Goal: Transaction & Acquisition: Download file/media

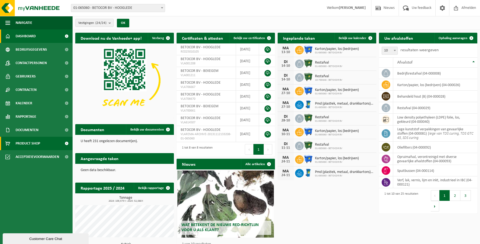
click at [24, 140] on span "Product Shop" at bounding box center [28, 143] width 24 height 13
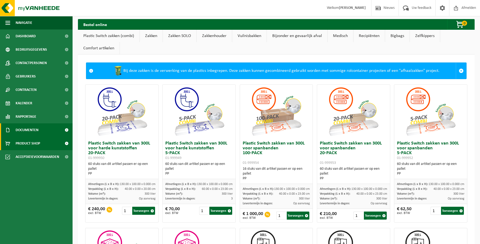
click at [36, 127] on span "Documenten" at bounding box center [27, 130] width 23 height 13
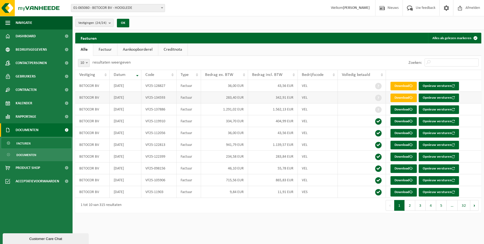
click at [238, 98] on td "283,40 EUR" at bounding box center [224, 98] width 47 height 12
click at [404, 86] on link "Download" at bounding box center [403, 86] width 26 height 9
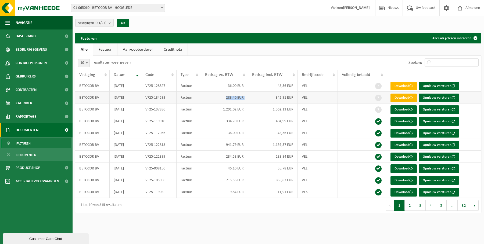
click at [396, 99] on link "Download" at bounding box center [403, 98] width 26 height 9
click at [274, 108] on td "1.562,13 EUR" at bounding box center [273, 110] width 50 height 12
click at [399, 108] on link "Download" at bounding box center [403, 110] width 26 height 9
click at [262, 16] on div "Vestigingen (24/24) Alles selecteren Alles deselecteren BETOCOR BV - HOOGLEDE B…" at bounding box center [278, 23] width 411 height 14
